Goal: Book appointment/travel/reservation

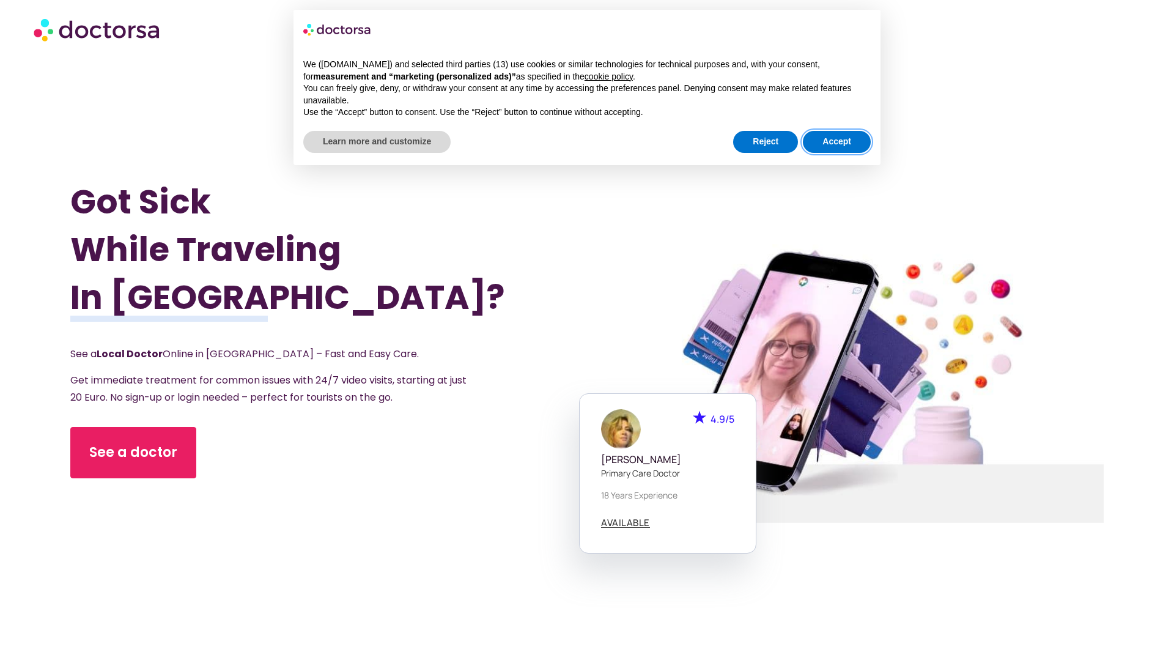
click at [831, 137] on button "Accept" at bounding box center [837, 142] width 68 height 22
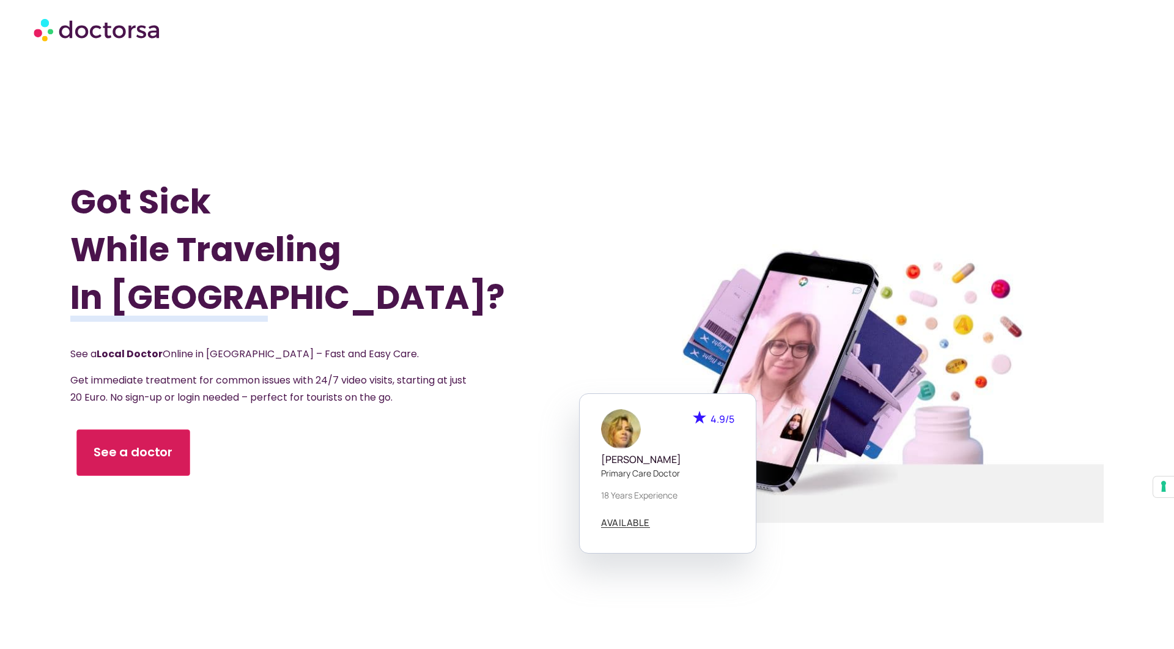
click at [172, 461] on link "See a doctor" at bounding box center [132, 452] width 113 height 46
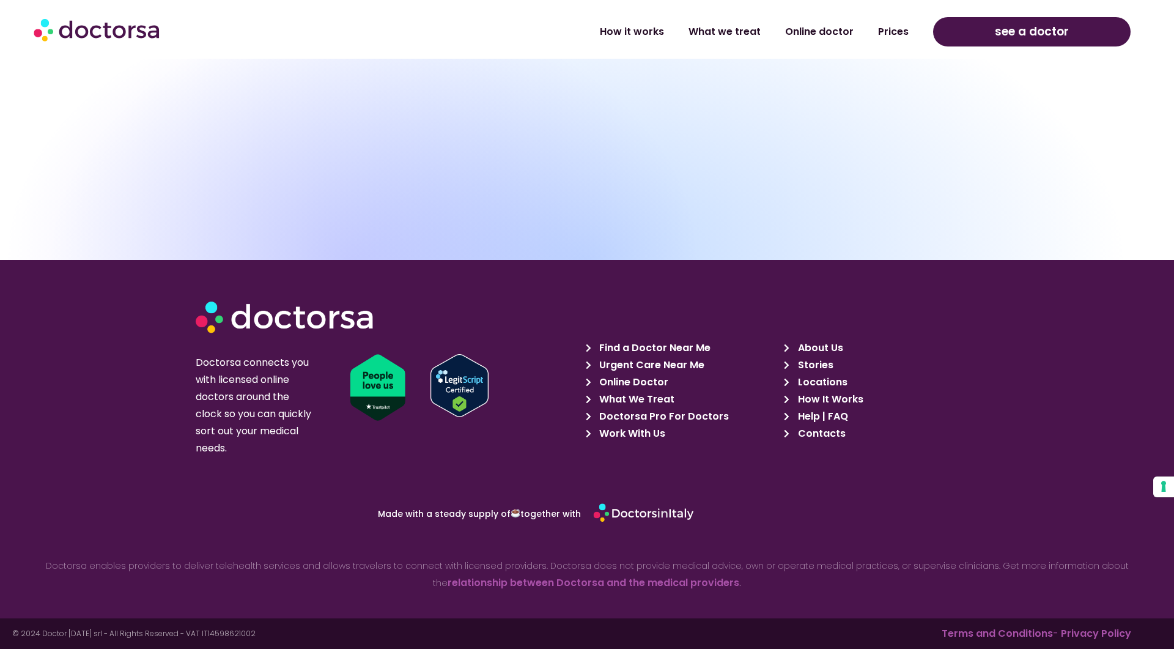
scroll to position [3904, 0]
click at [589, 395] on icon at bounding box center [591, 399] width 11 height 9
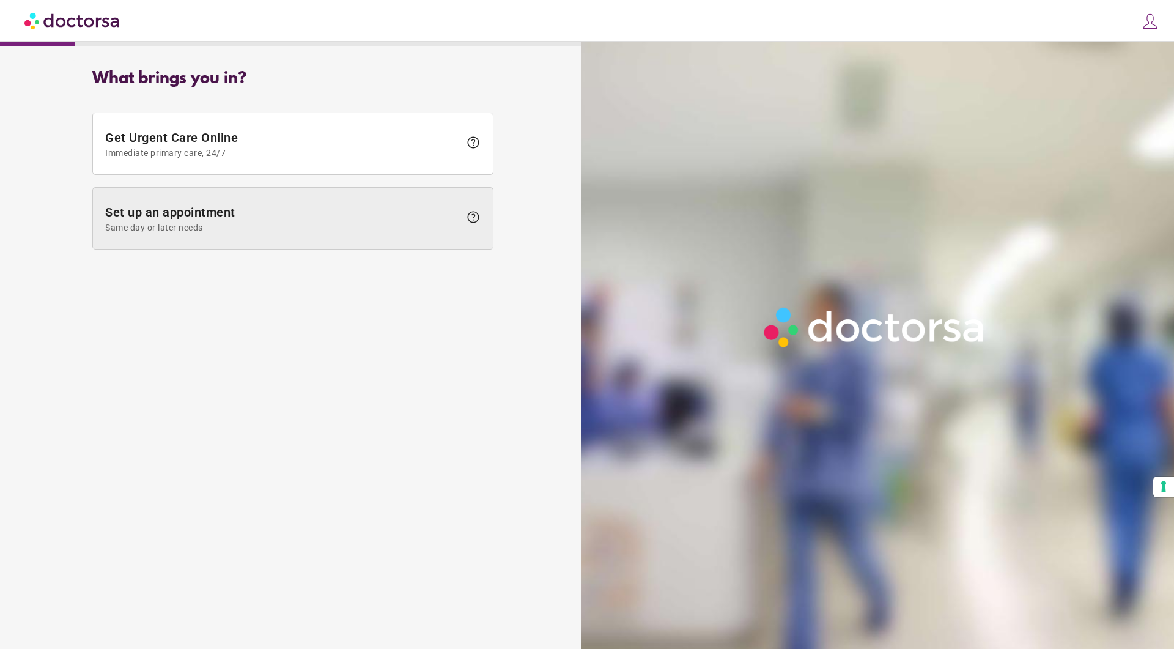
click at [351, 222] on span "Same day or later needs" at bounding box center [282, 227] width 355 height 10
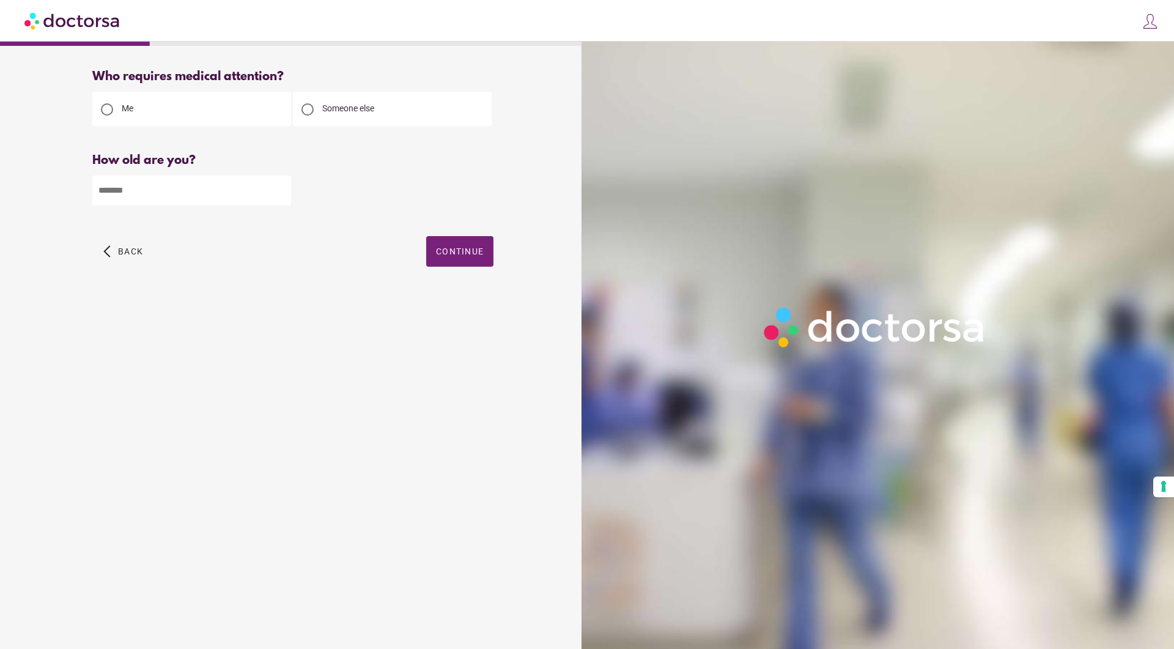
click at [320, 108] on div at bounding box center [307, 109] width 29 height 29
click at [237, 194] on input "number" at bounding box center [191, 190] width 199 height 30
type input "**"
click at [460, 251] on span "Continue" at bounding box center [460, 251] width 48 height 10
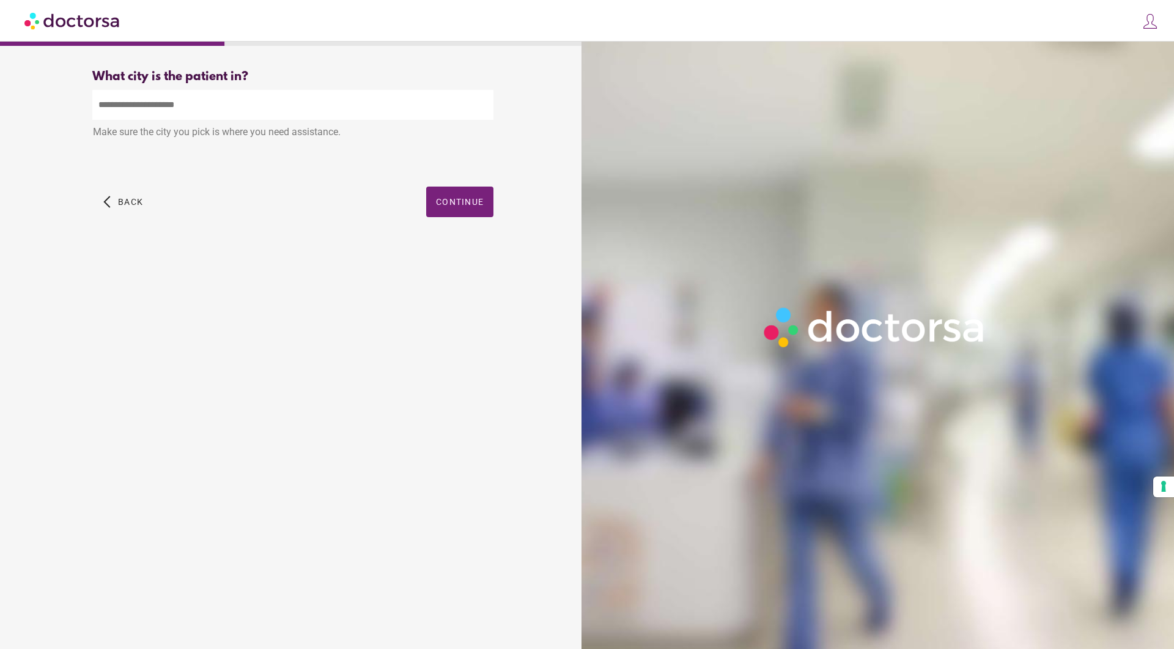
click at [287, 105] on input "text" at bounding box center [292, 105] width 401 height 30
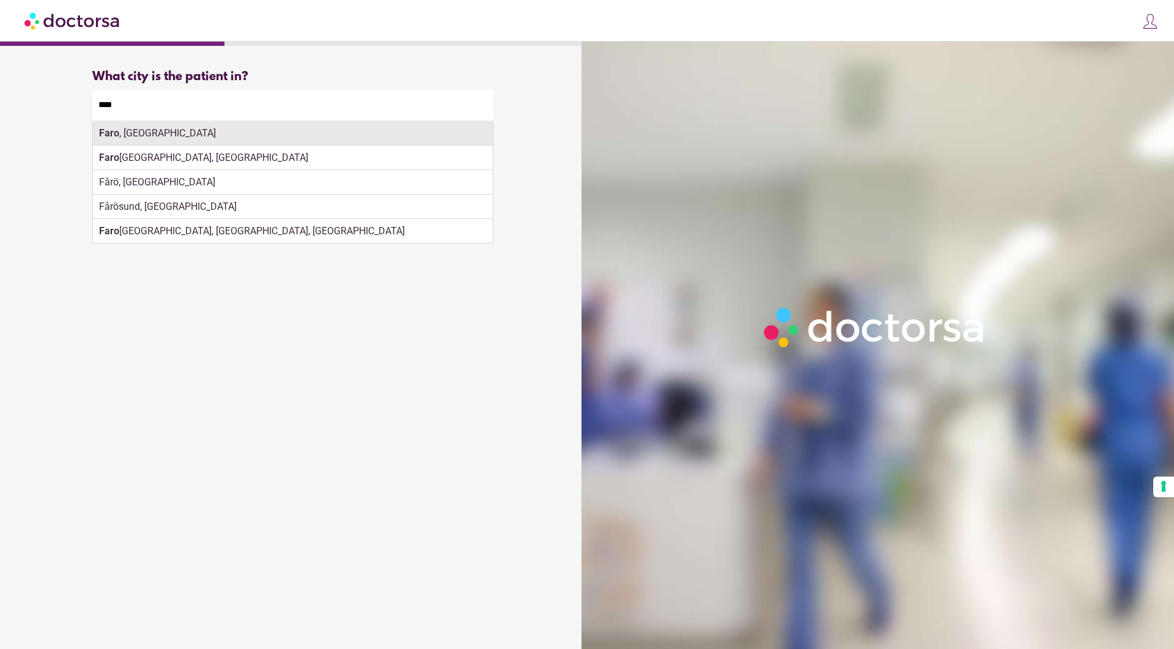
click at [222, 133] on div "Faro , Portugal" at bounding box center [293, 133] width 400 height 24
type input "**********"
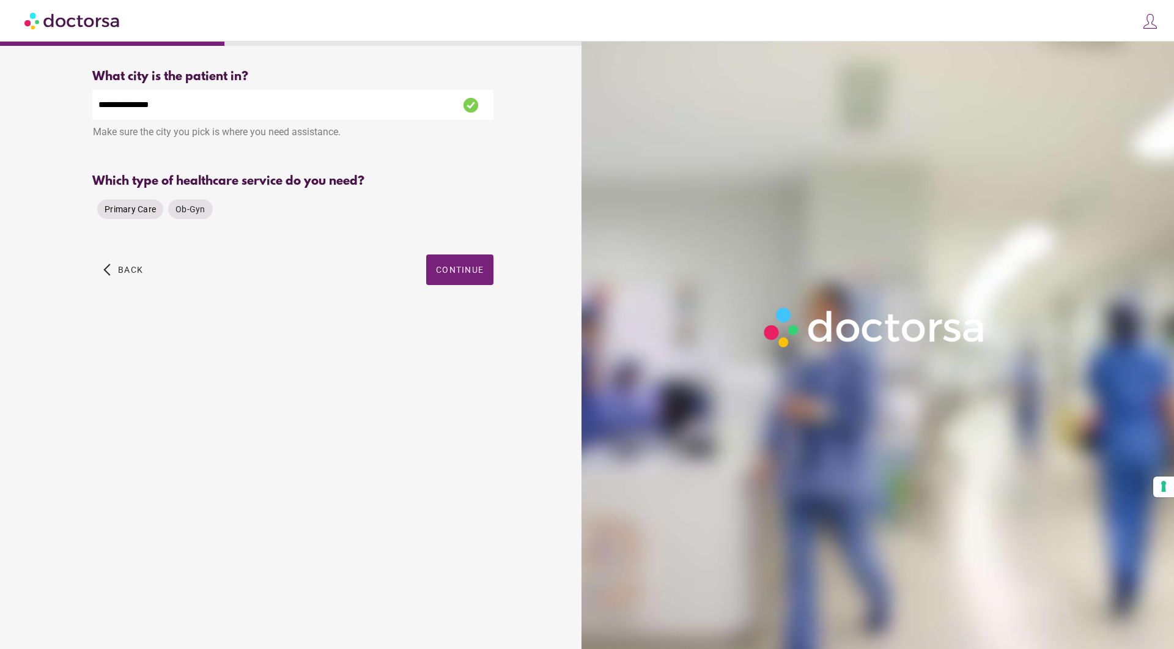
click at [139, 212] on span "Primary Care" at bounding box center [130, 209] width 51 height 10
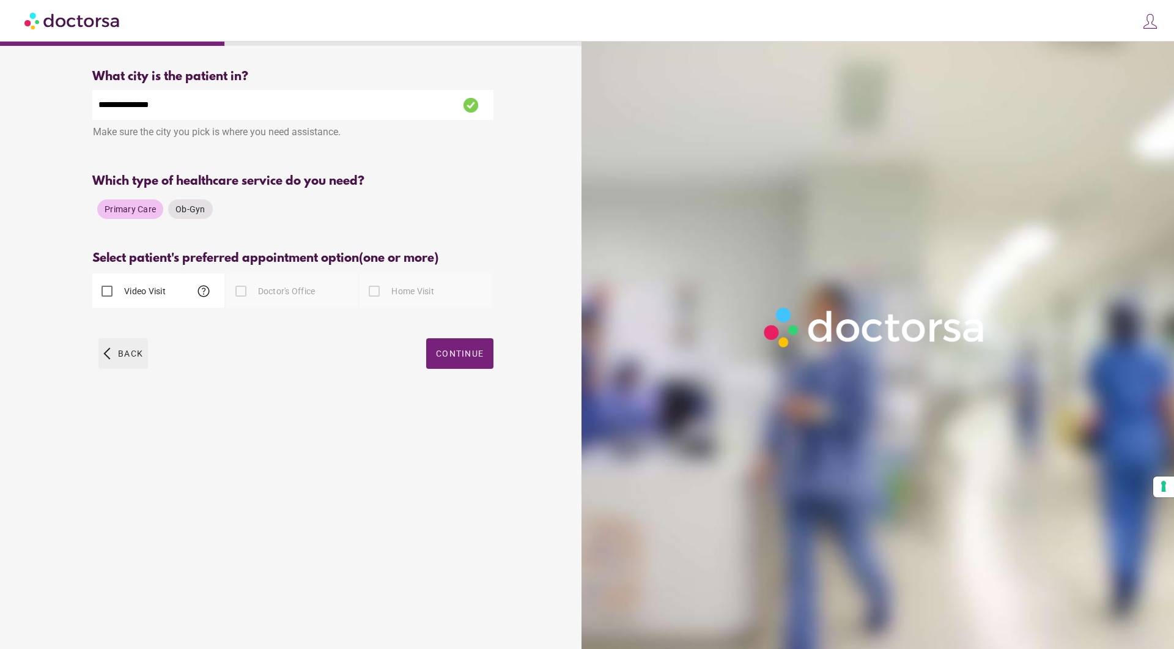
click at [116, 352] on span "button" at bounding box center [123, 353] width 50 height 31
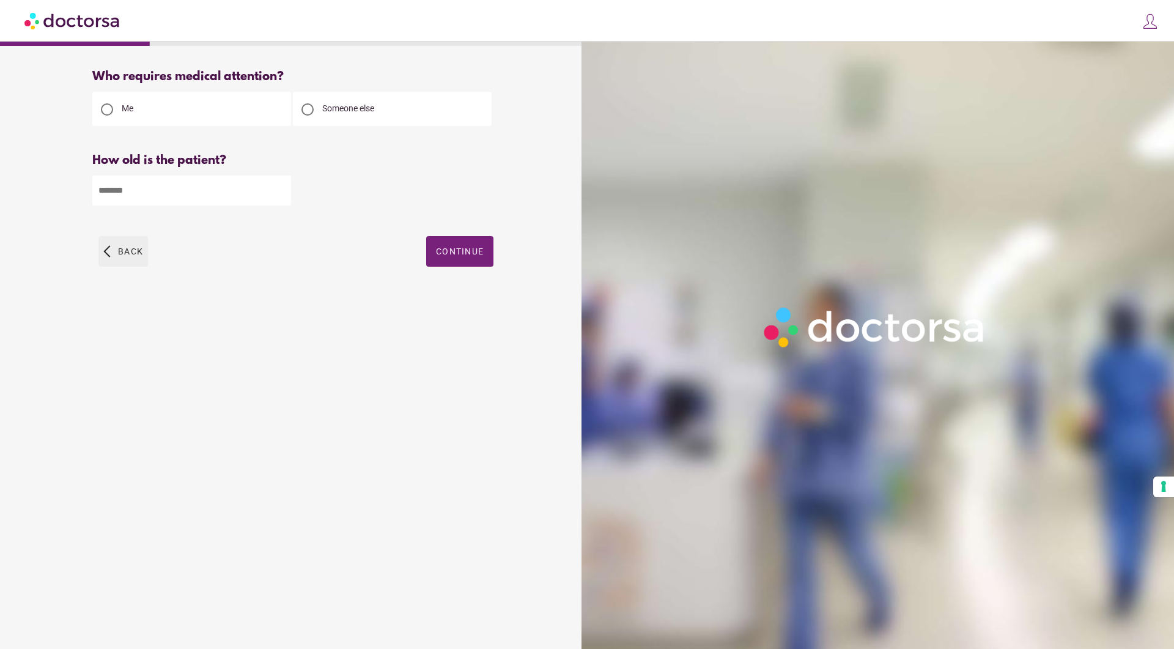
click at [126, 248] on span "Back" at bounding box center [130, 251] width 25 height 10
